Goal: Task Accomplishment & Management: Use online tool/utility

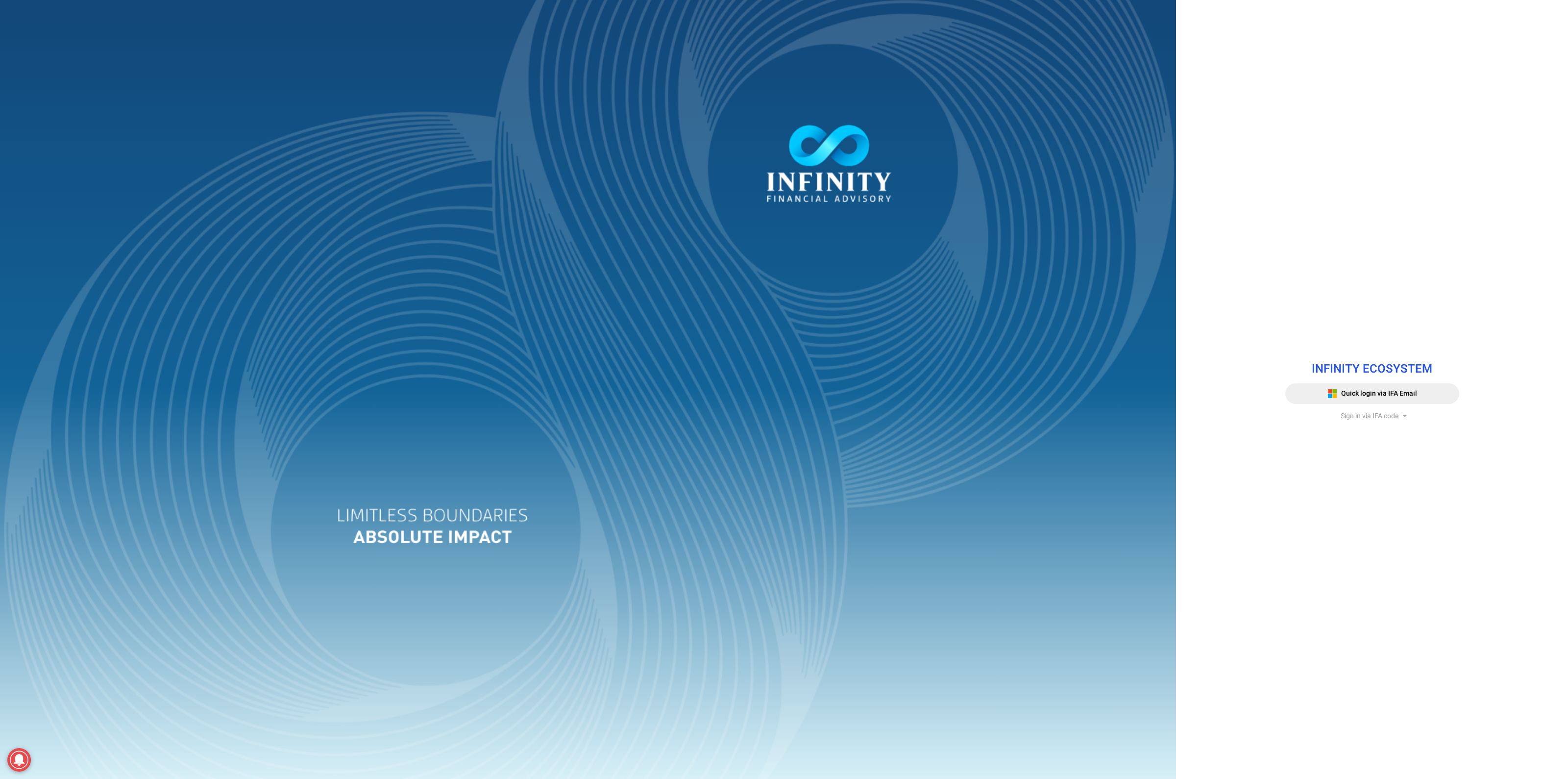
click at [1388, 415] on span "Sign in via IFA code" at bounding box center [1369, 416] width 58 height 10
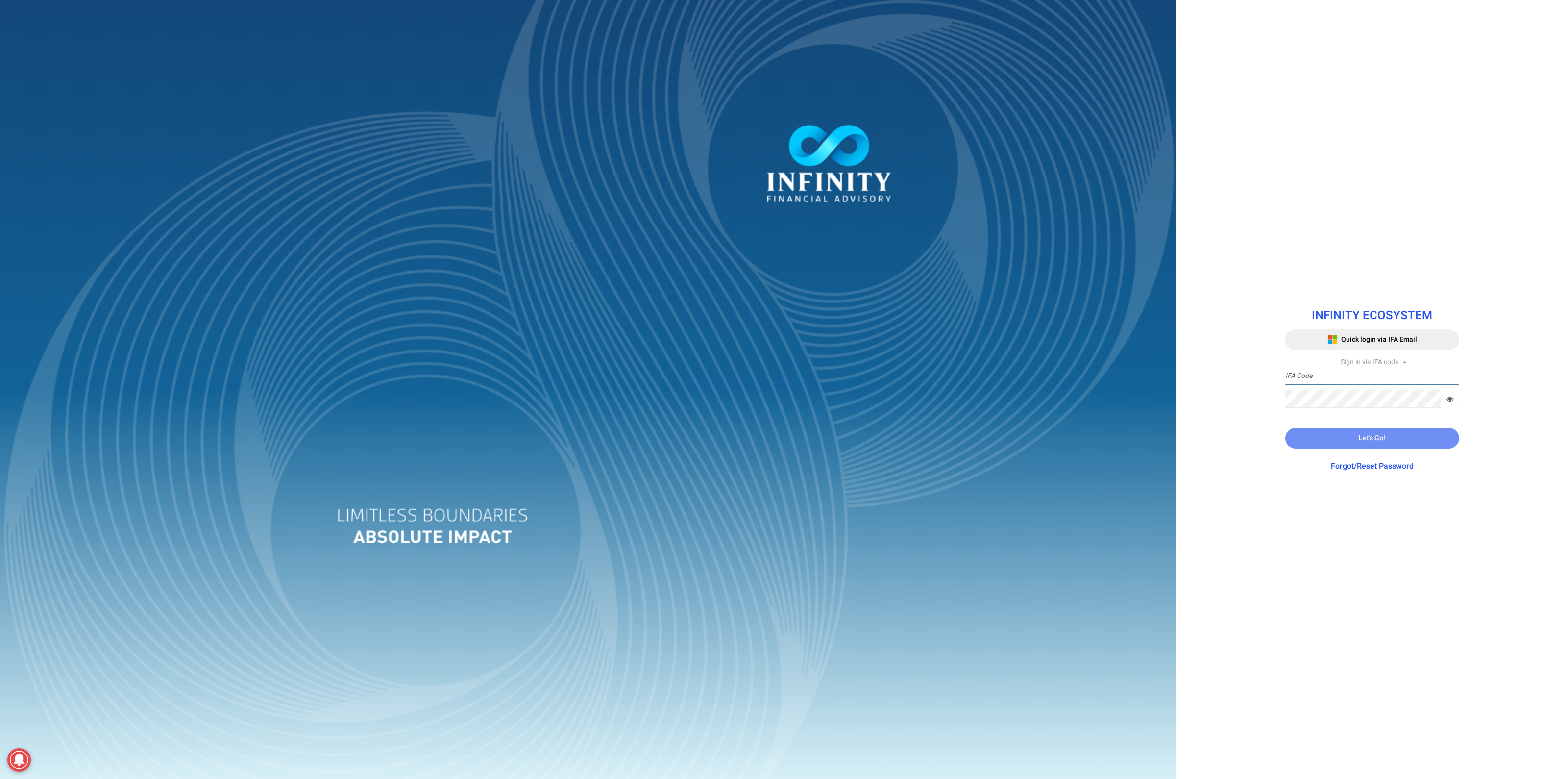
type input "IFA0064"
click at [1377, 445] on button "Let's Go!" at bounding box center [1373, 439] width 174 height 21
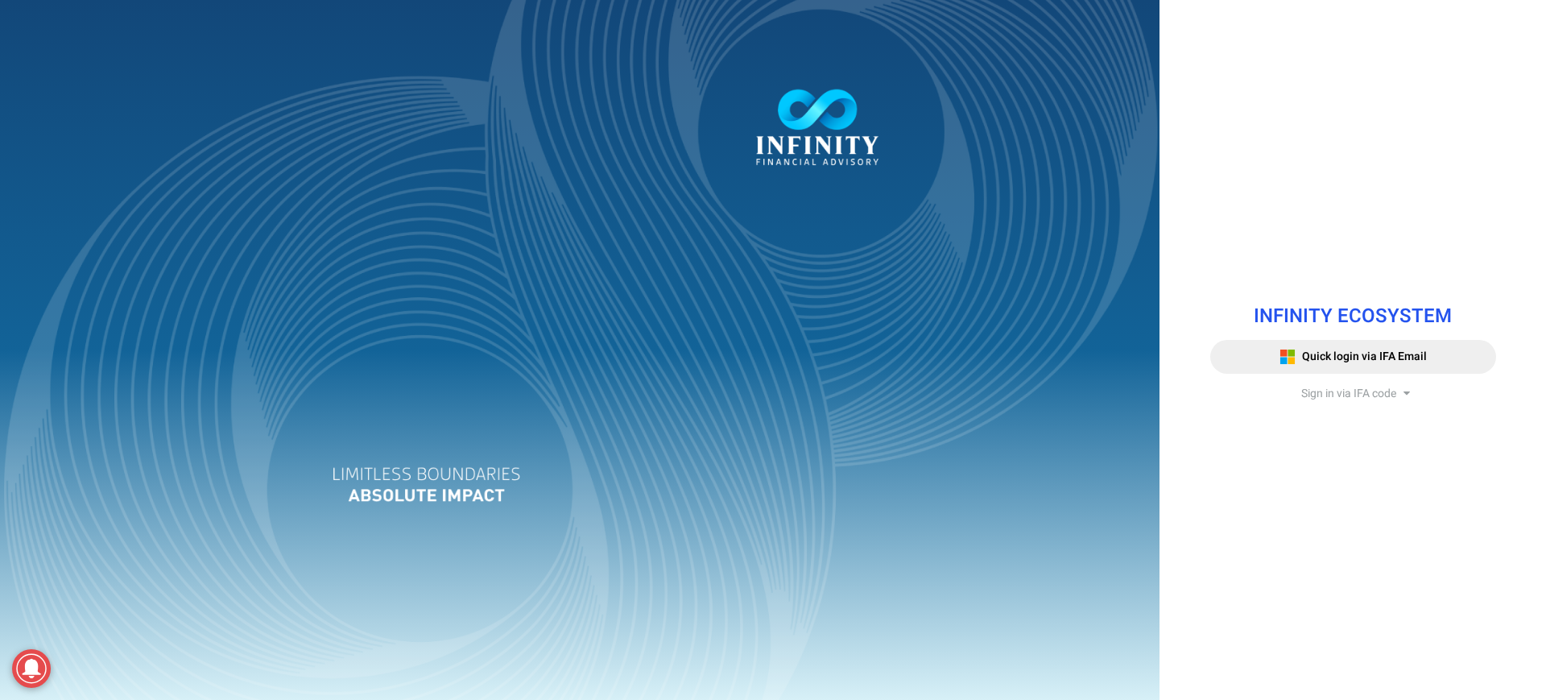
click at [1330, 395] on span "Sign in via IFA code" at bounding box center [1348, 393] width 95 height 17
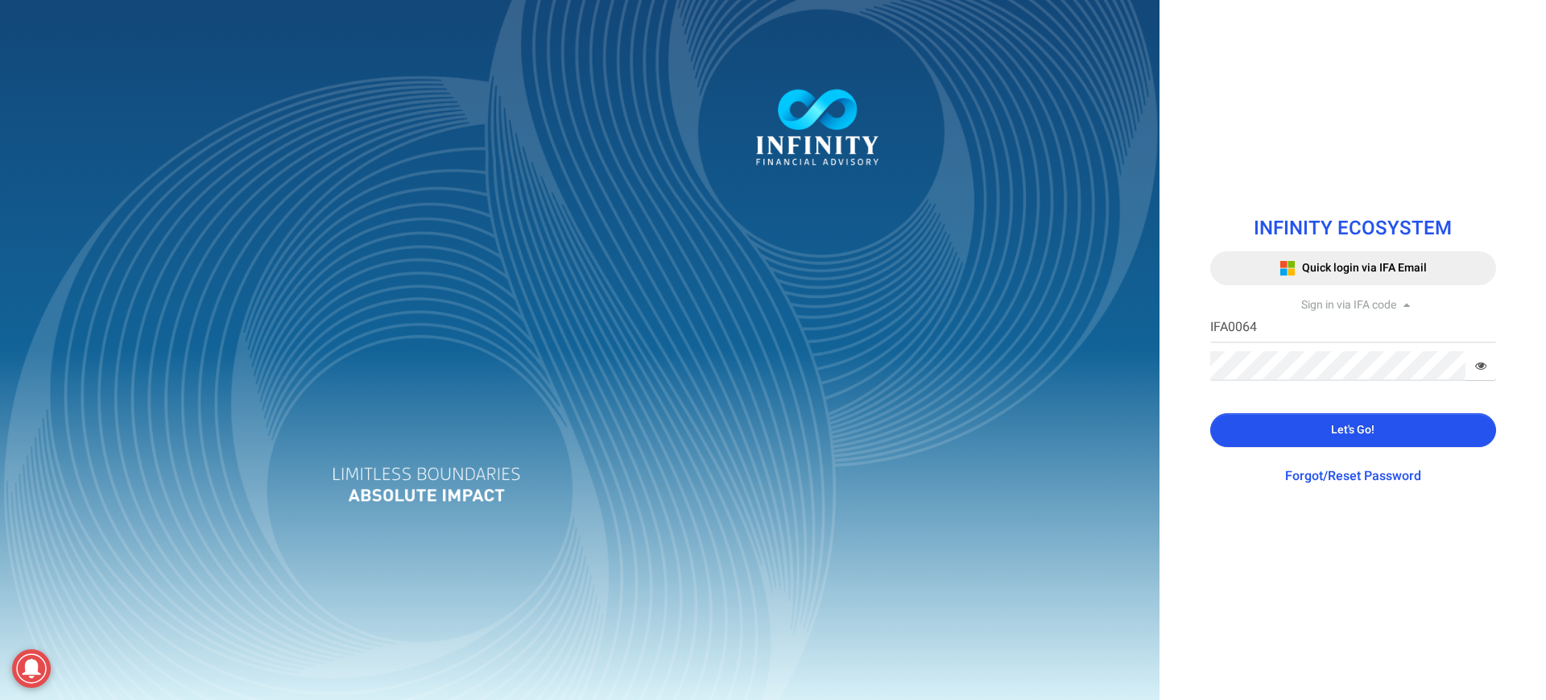
click at [1333, 428] on span "Let's Go!" at bounding box center [1352, 429] width 43 height 17
